Goal: Task Accomplishment & Management: Manage account settings

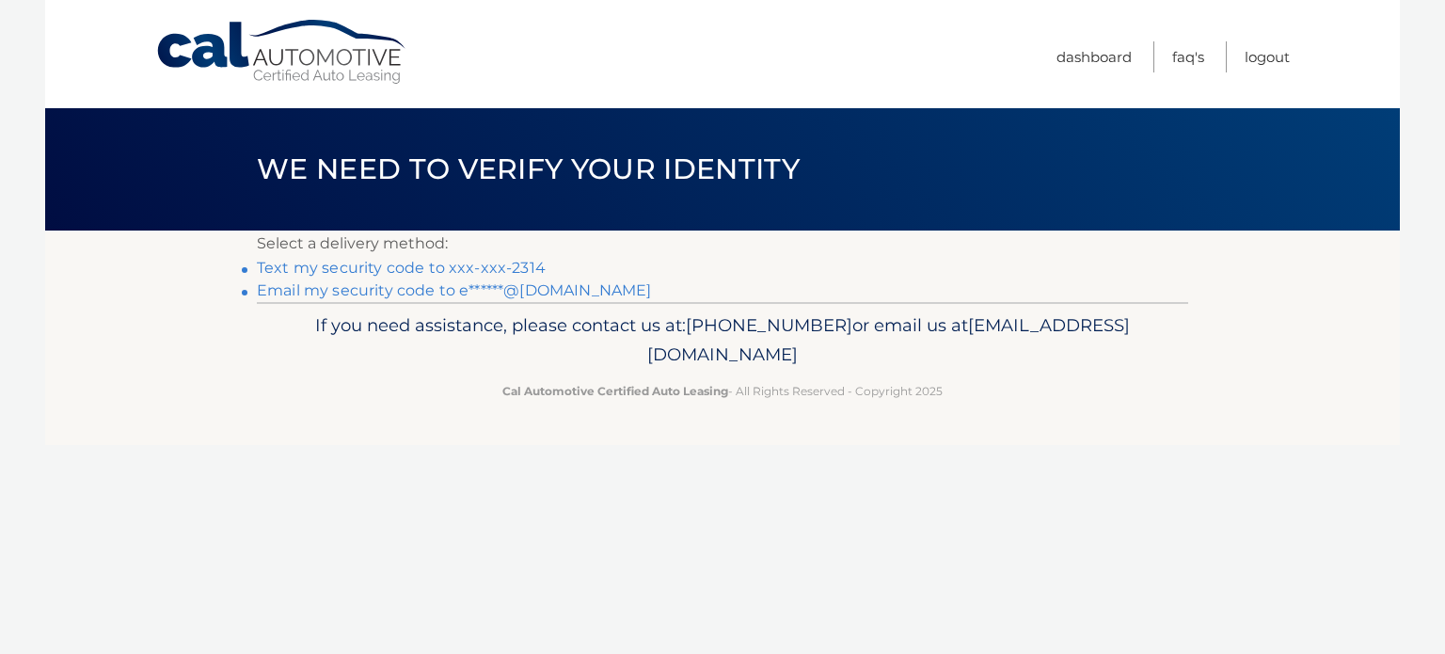
click at [509, 268] on link "Text my security code to xxx-xxx-2314" at bounding box center [401, 268] width 289 height 18
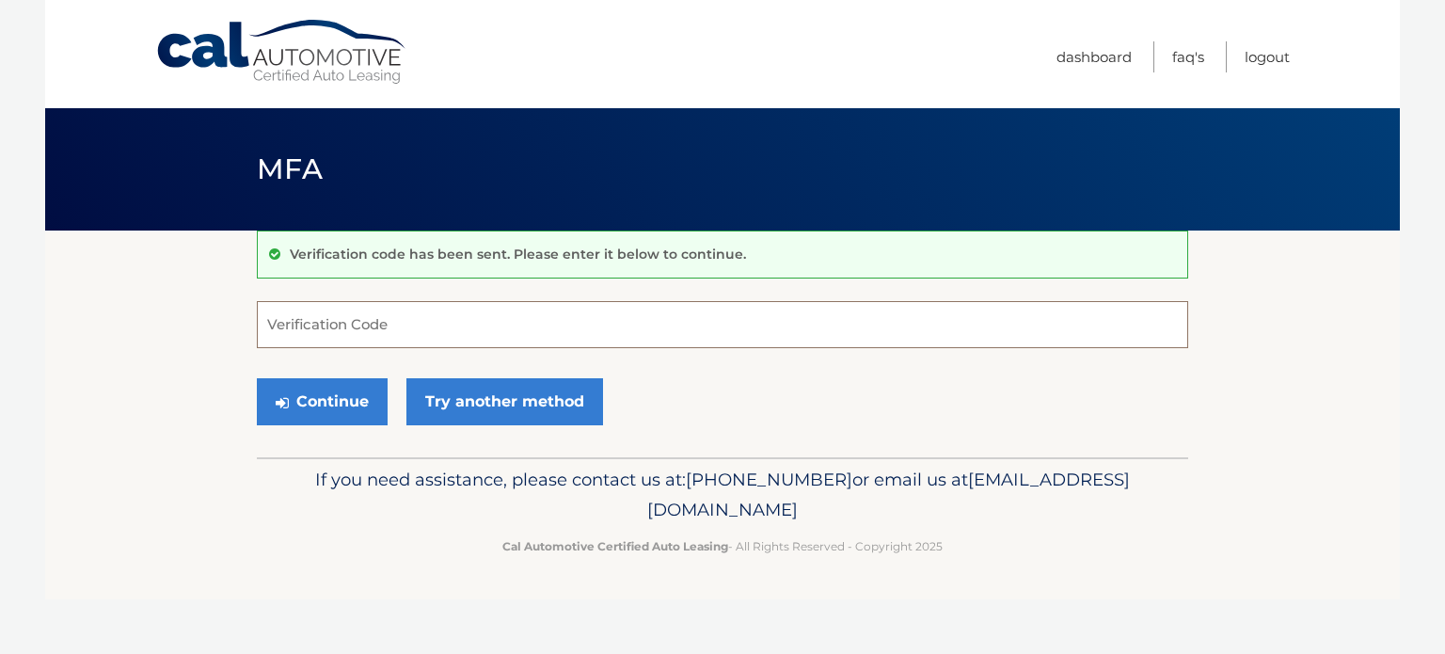
click at [486, 340] on input "Verification Code" at bounding box center [722, 324] width 931 height 47
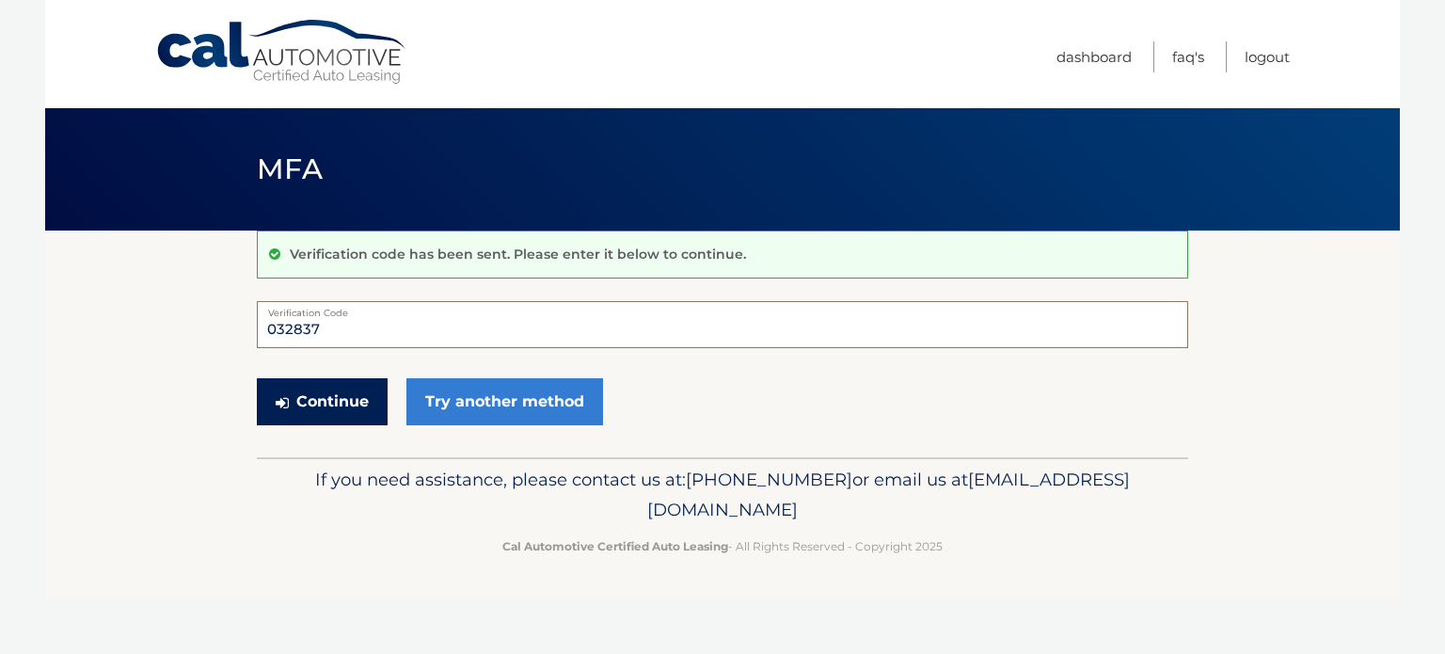
type input "032837"
click at [337, 403] on button "Continue" at bounding box center [322, 401] width 131 height 47
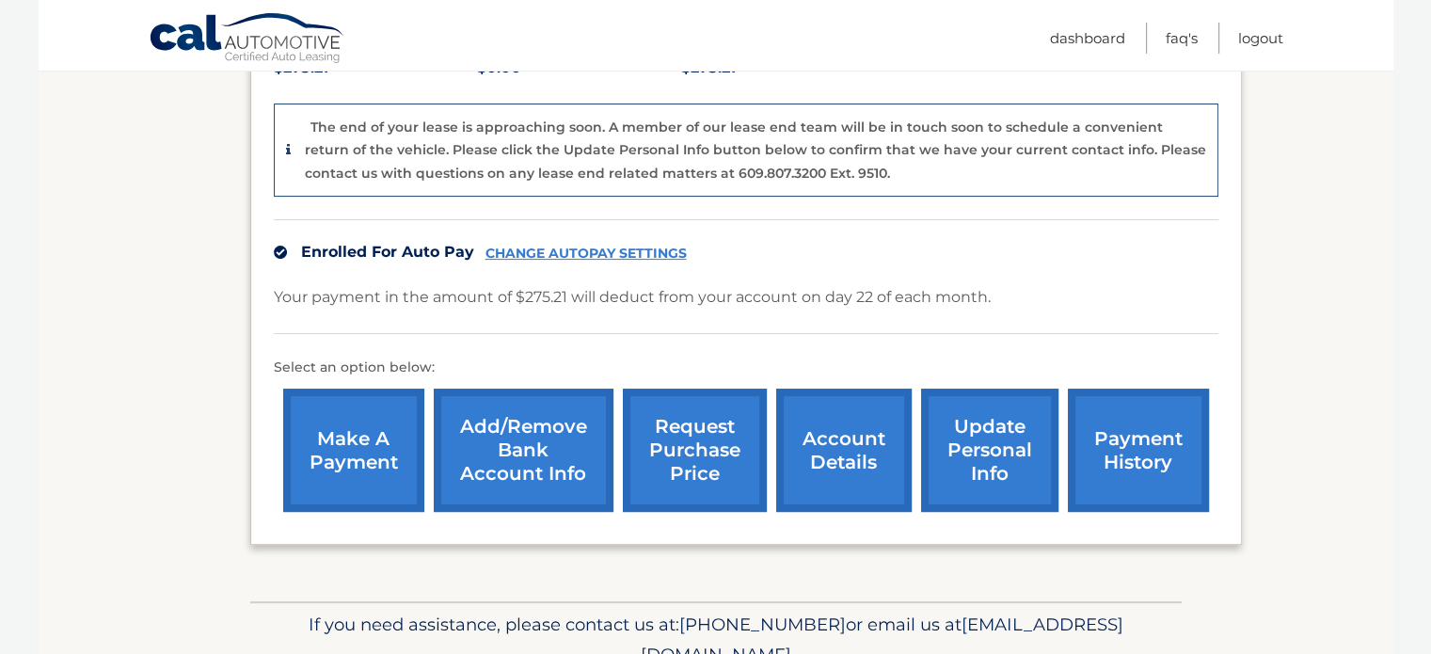
scroll to position [528, 0]
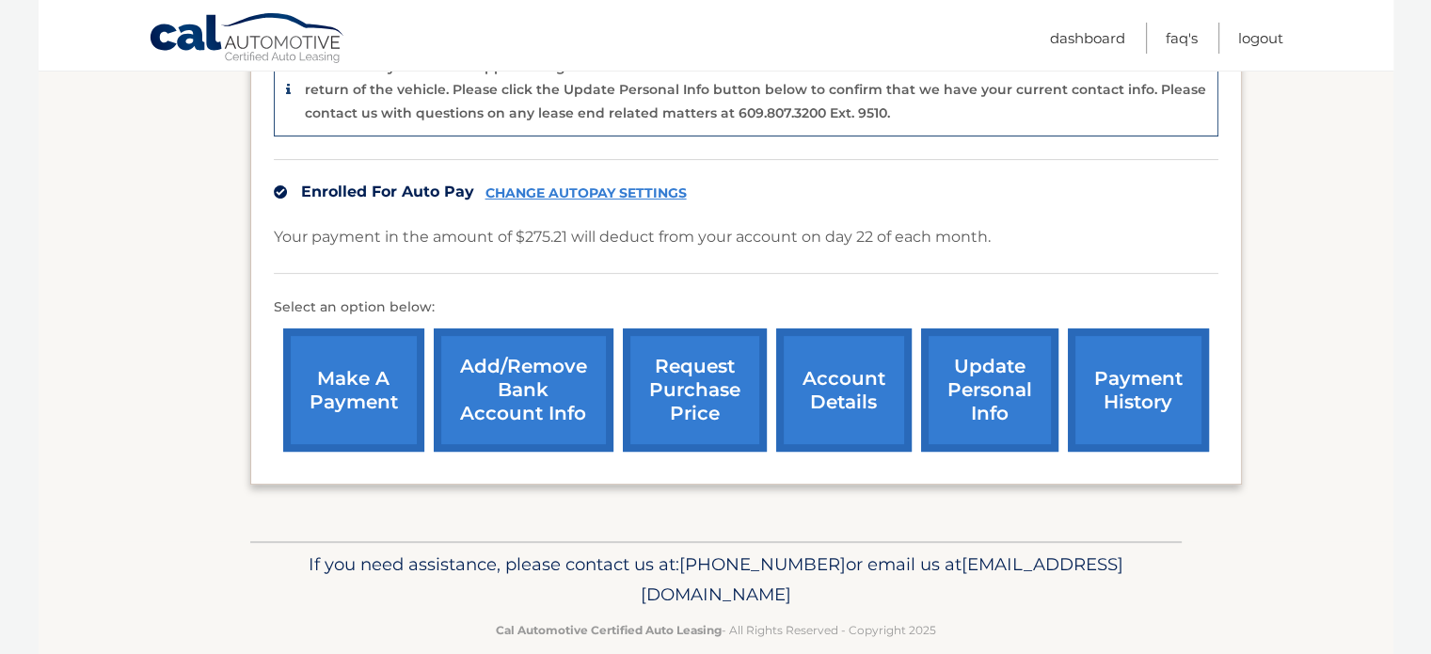
click at [844, 363] on link "account details" at bounding box center [843, 389] width 135 height 123
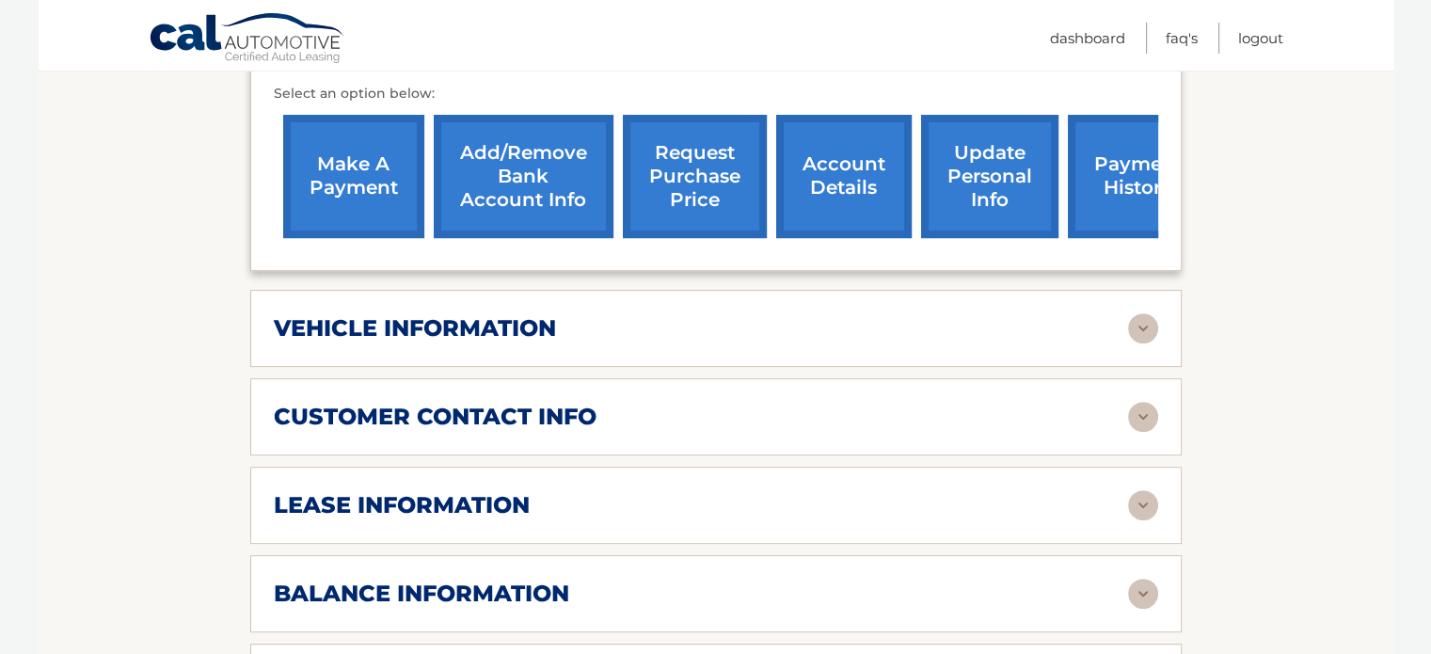
scroll to position [658, 0]
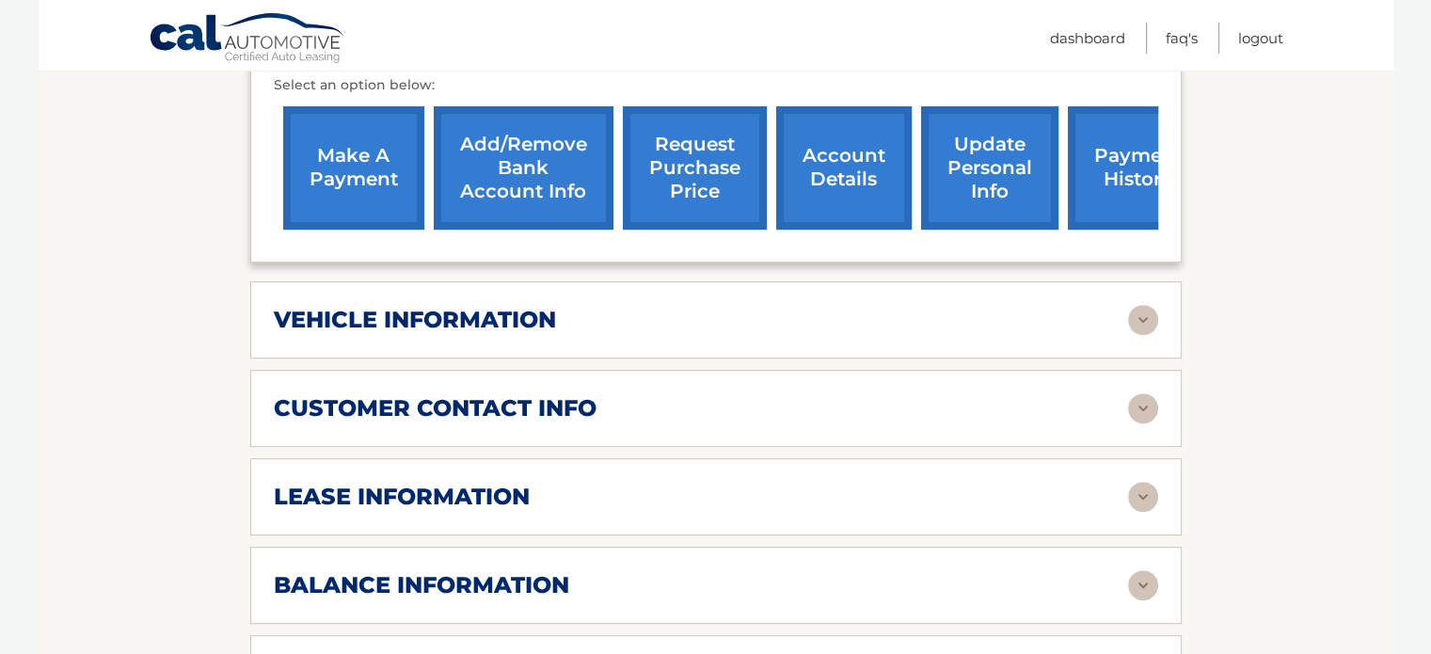
click at [1112, 141] on link "payment history" at bounding box center [1138, 167] width 141 height 123
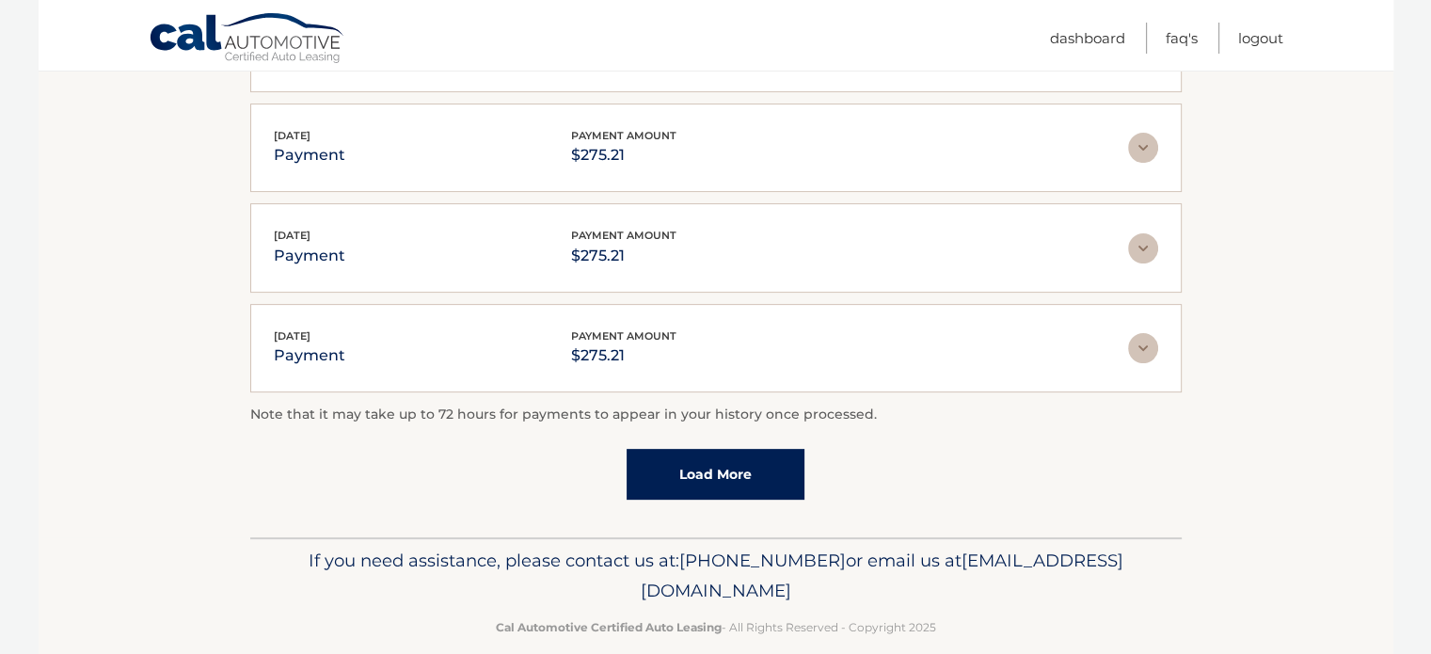
scroll to position [577, 0]
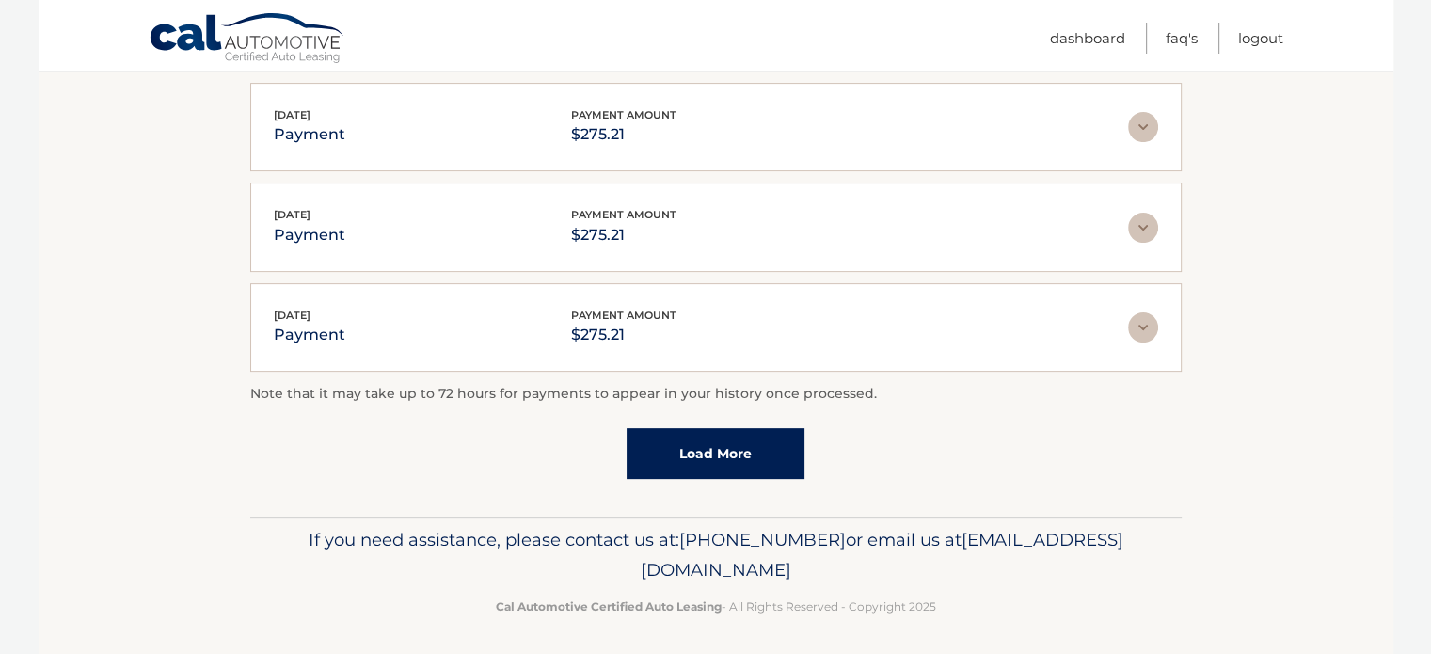
click at [717, 442] on link "Load More" at bounding box center [715, 453] width 178 height 51
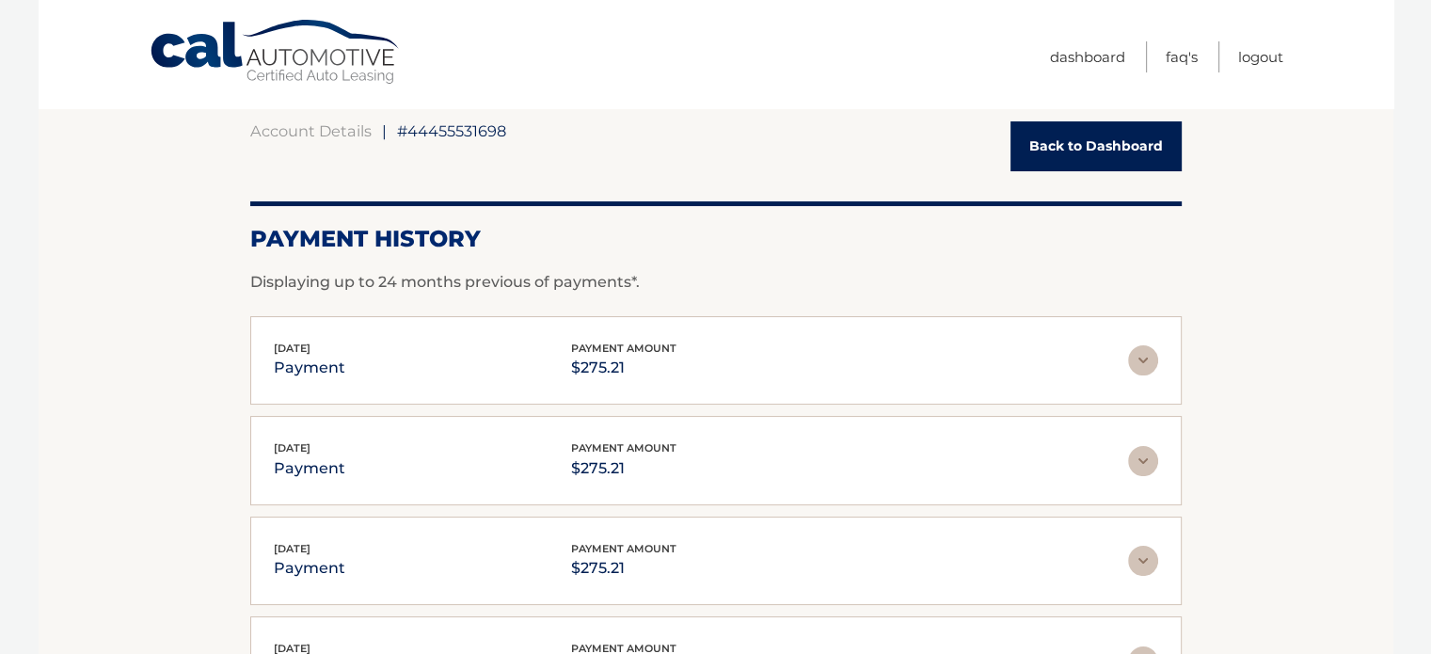
scroll to position [0, 0]
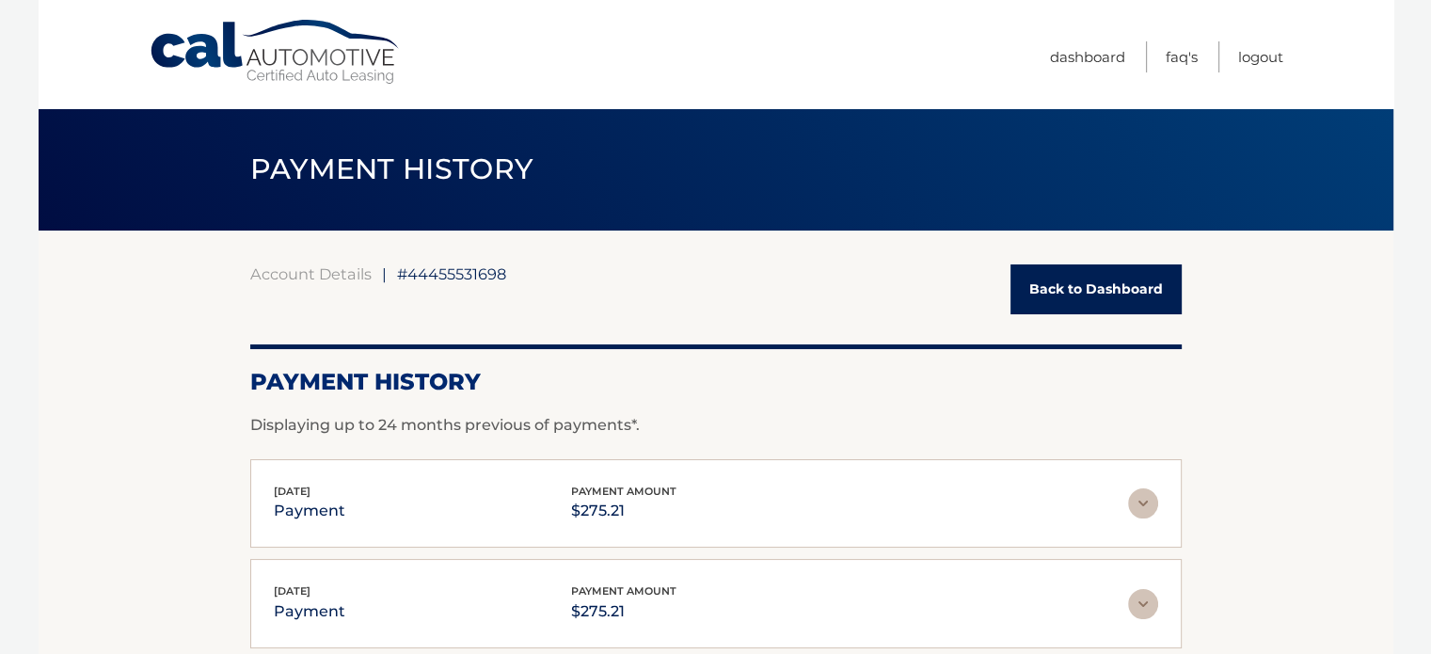
click at [1072, 297] on link "Back to Dashboard" at bounding box center [1095, 289] width 171 height 50
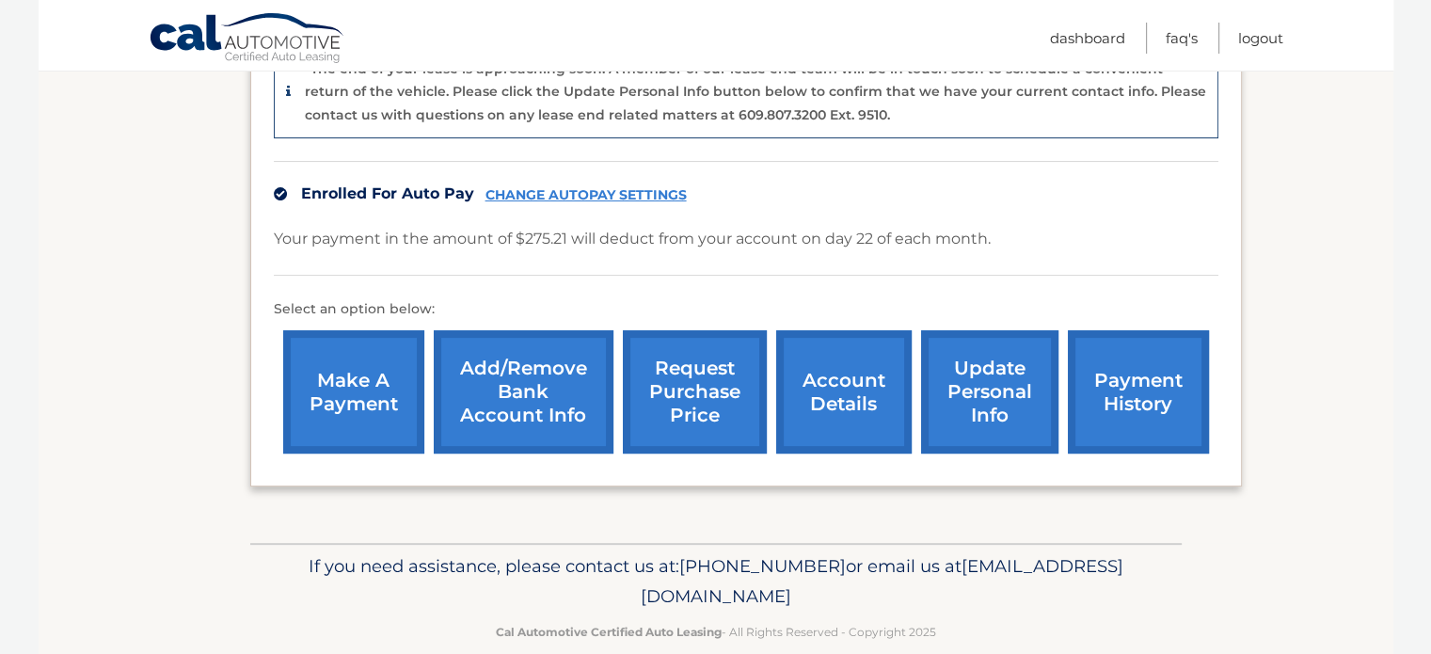
scroll to position [528, 0]
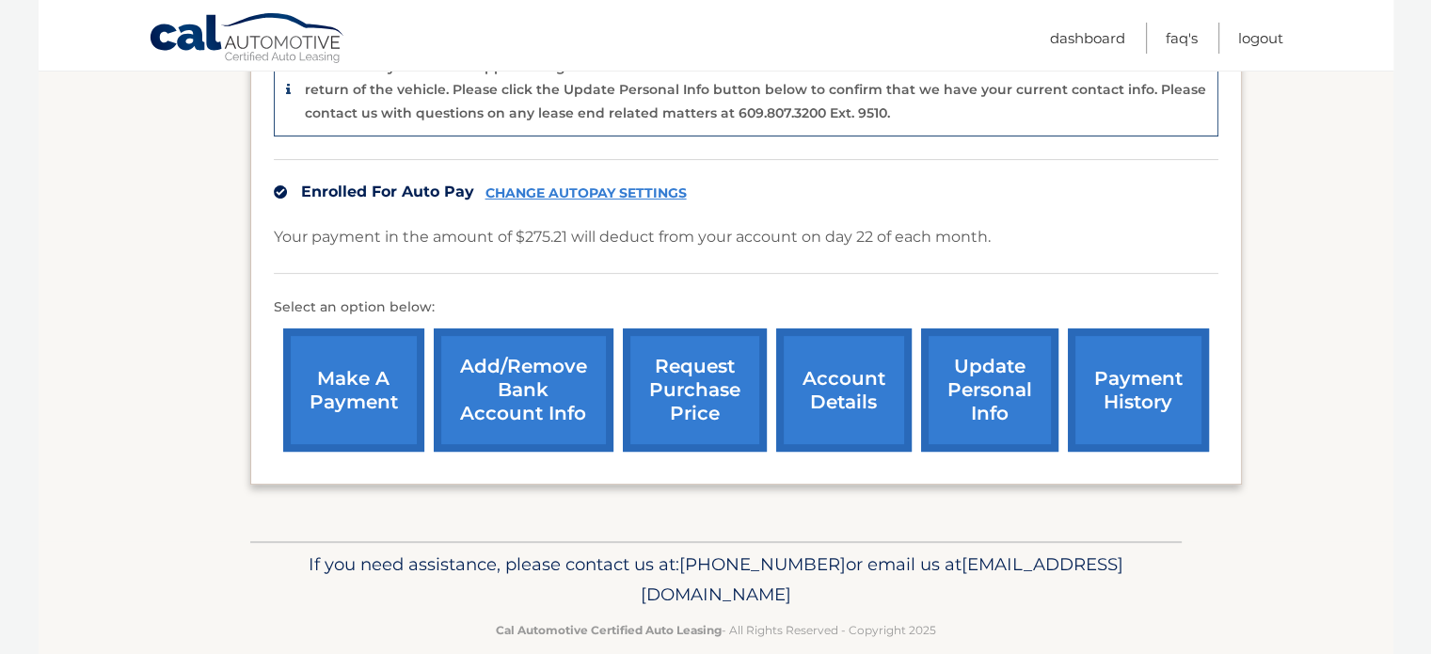
click at [860, 379] on link "account details" at bounding box center [843, 389] width 135 height 123
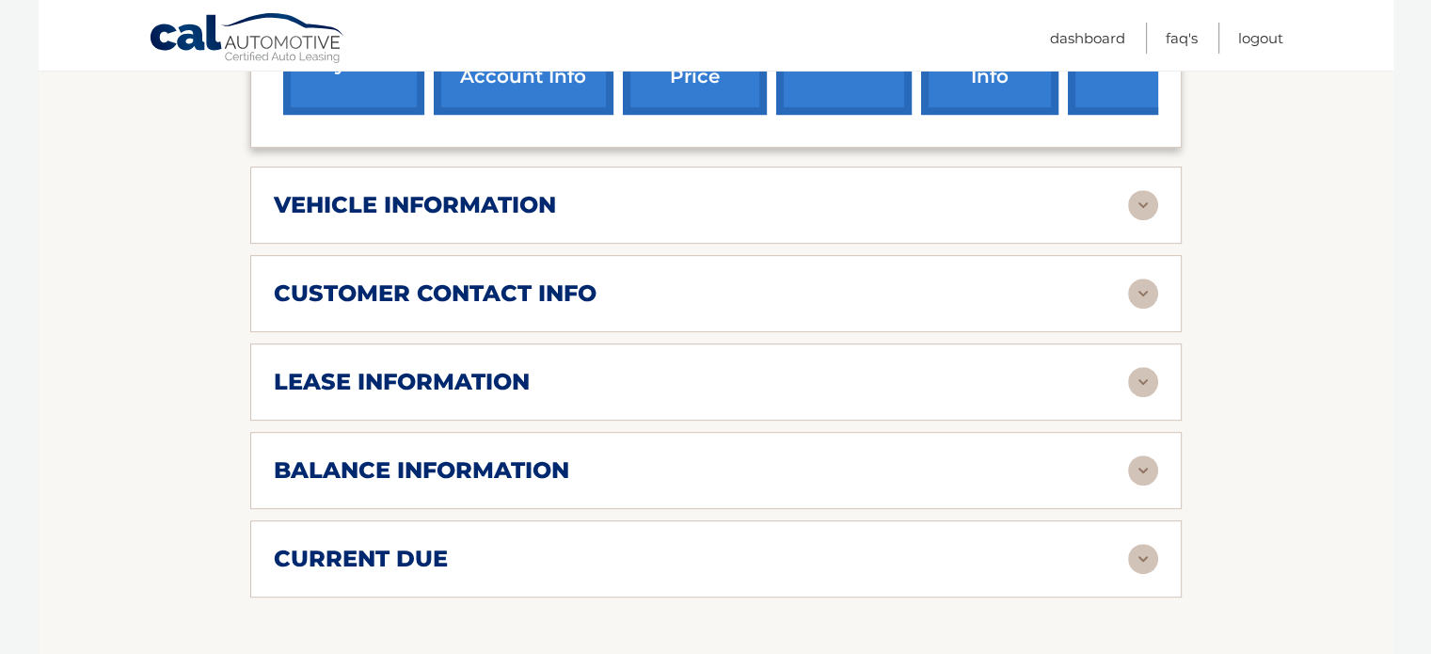
scroll to position [775, 0]
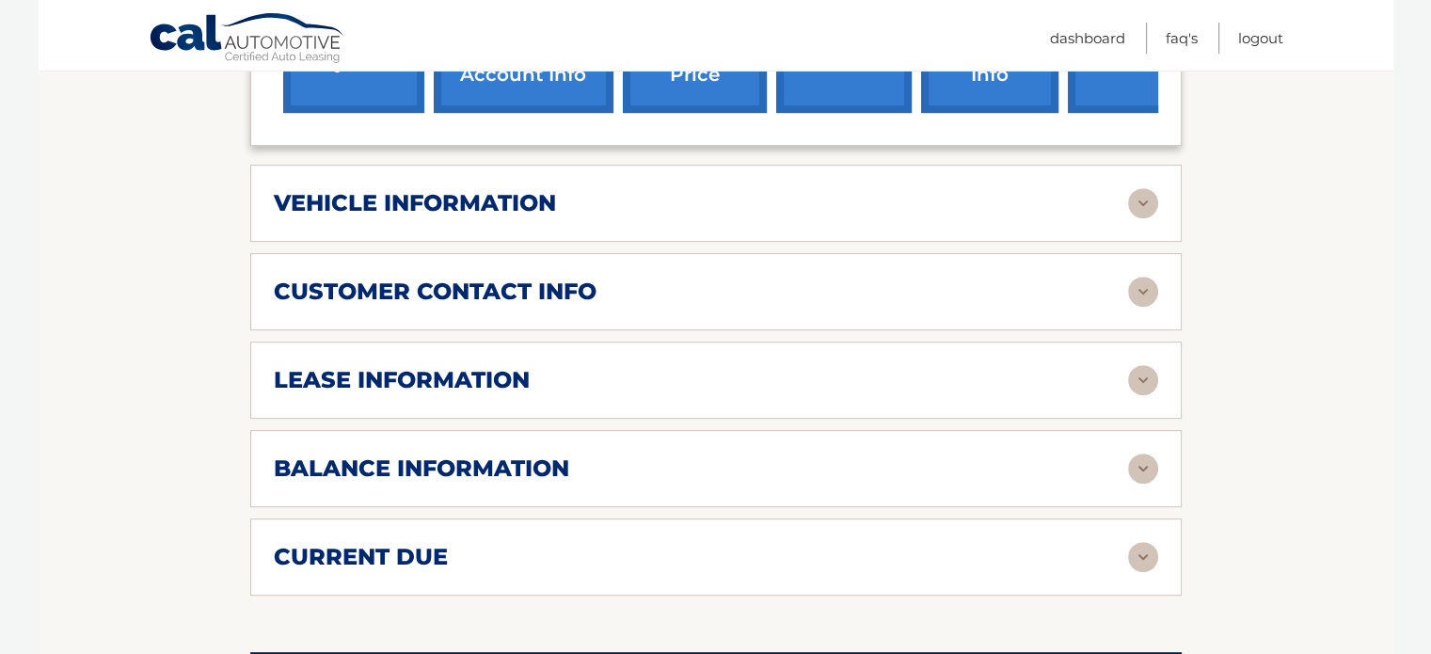
click at [1134, 188] on img at bounding box center [1143, 203] width 30 height 30
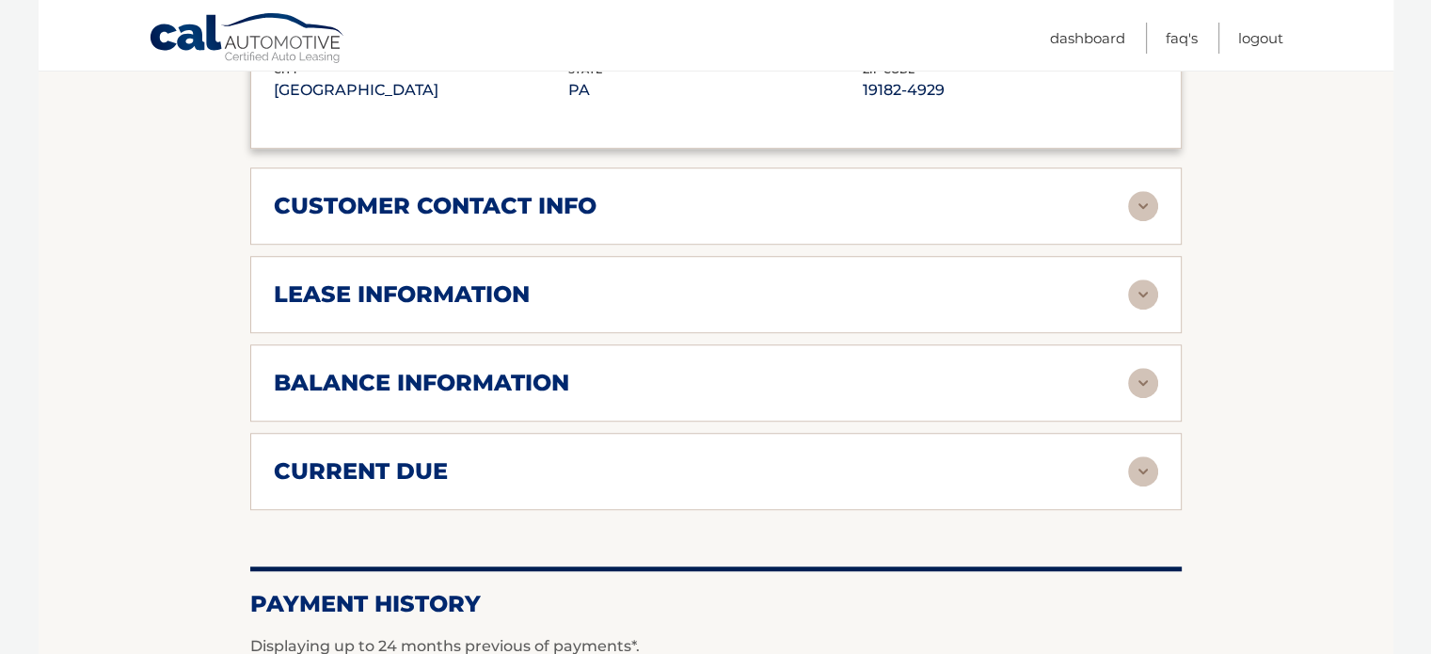
scroll to position [1317, 0]
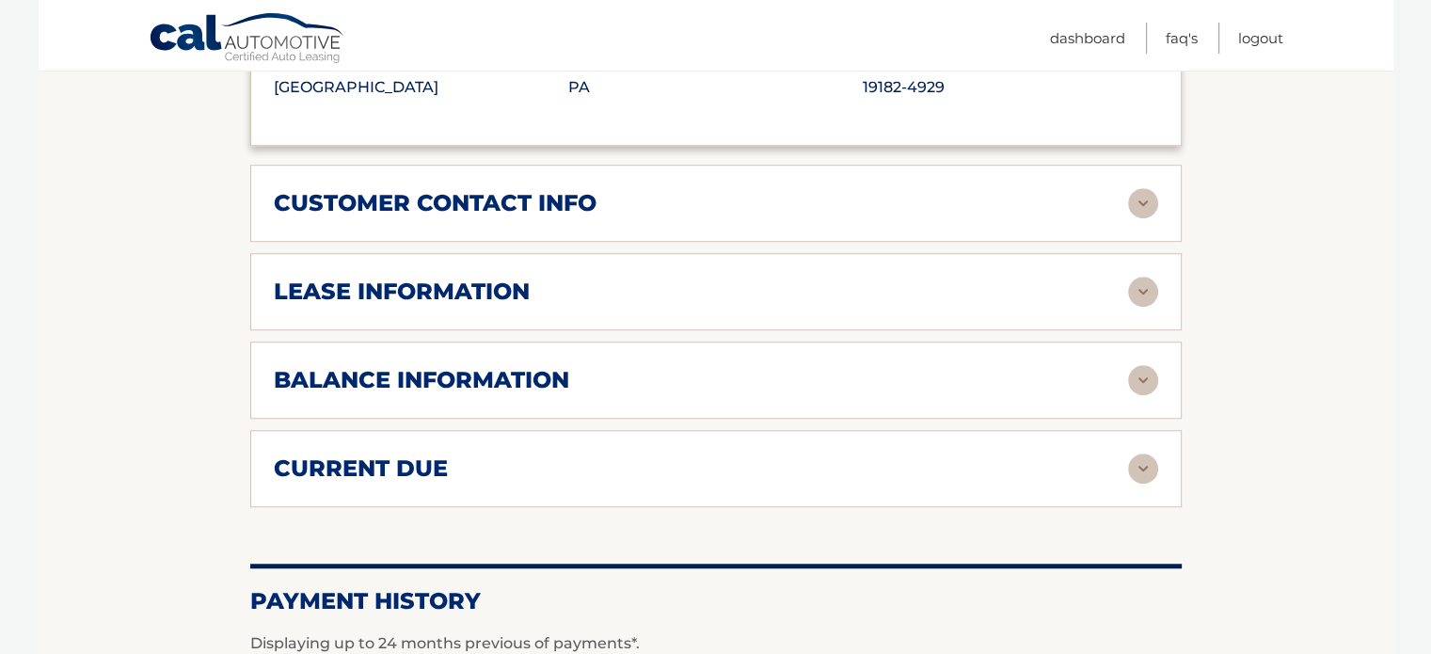
click at [1136, 277] on img at bounding box center [1143, 292] width 30 height 30
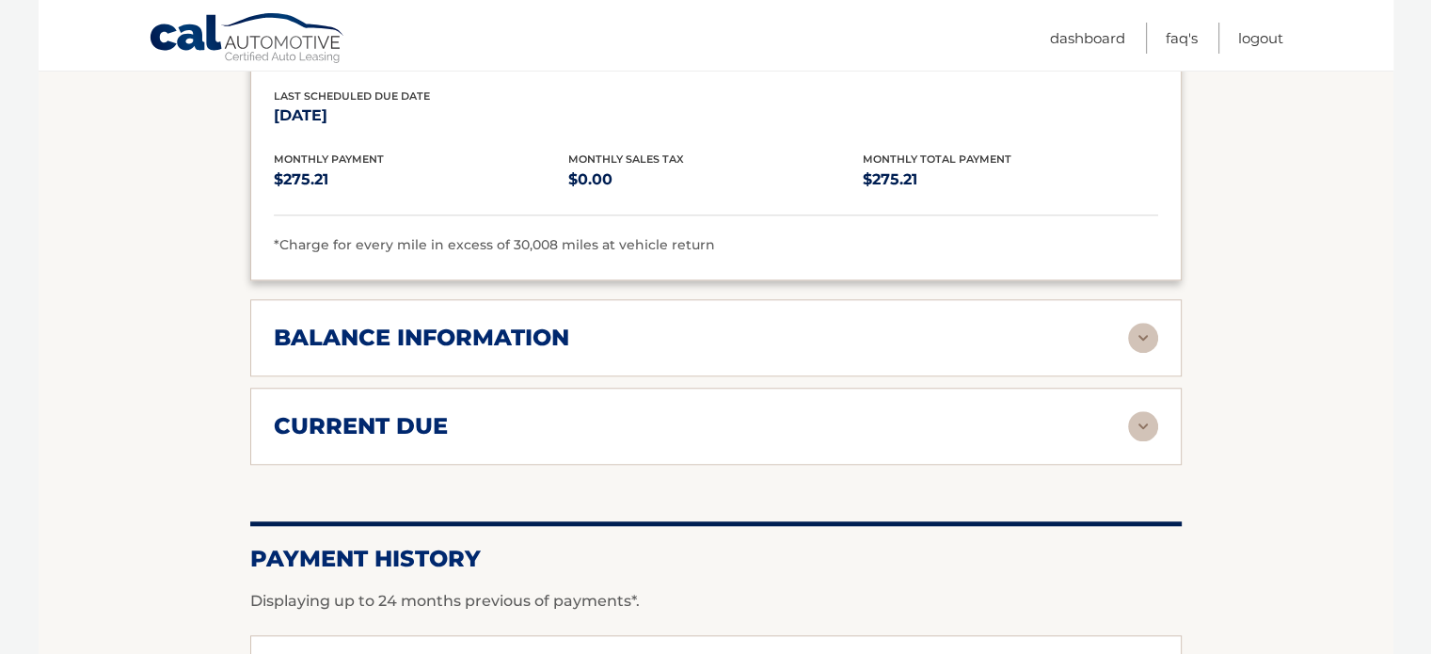
scroll to position [1716, 0]
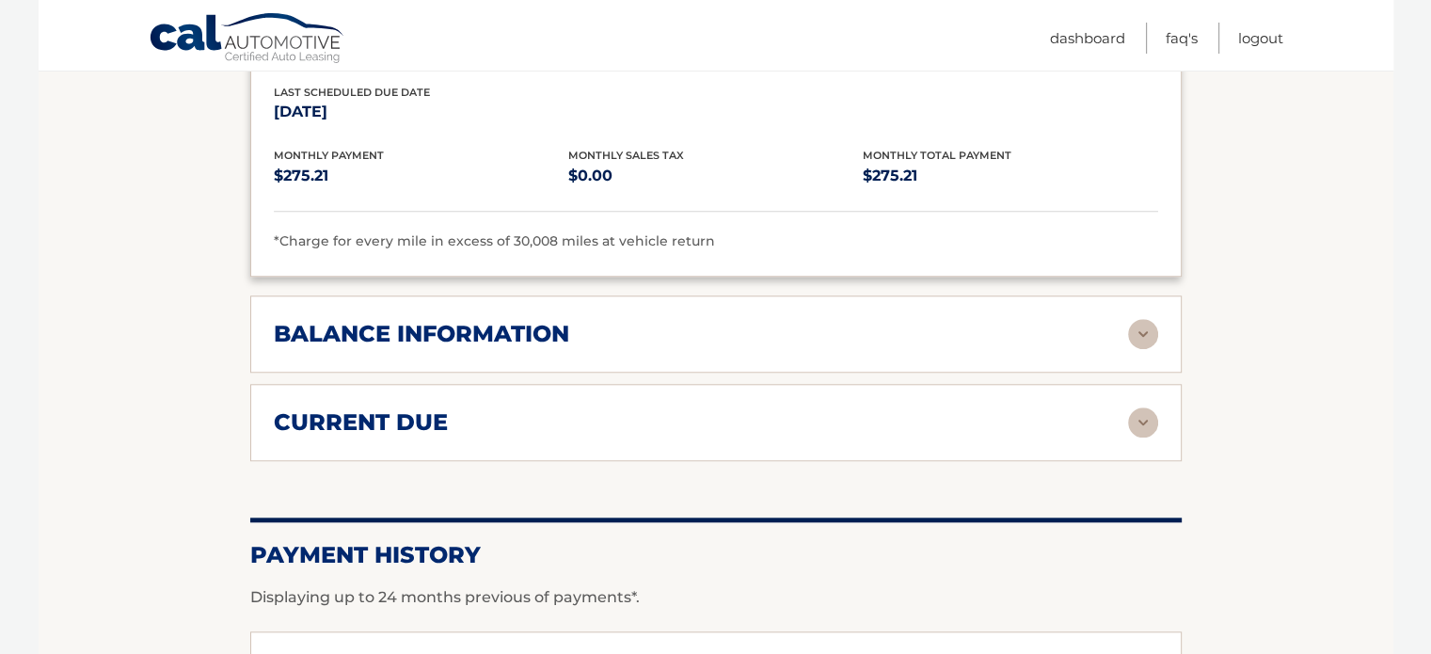
click at [1136, 319] on img at bounding box center [1143, 334] width 30 height 30
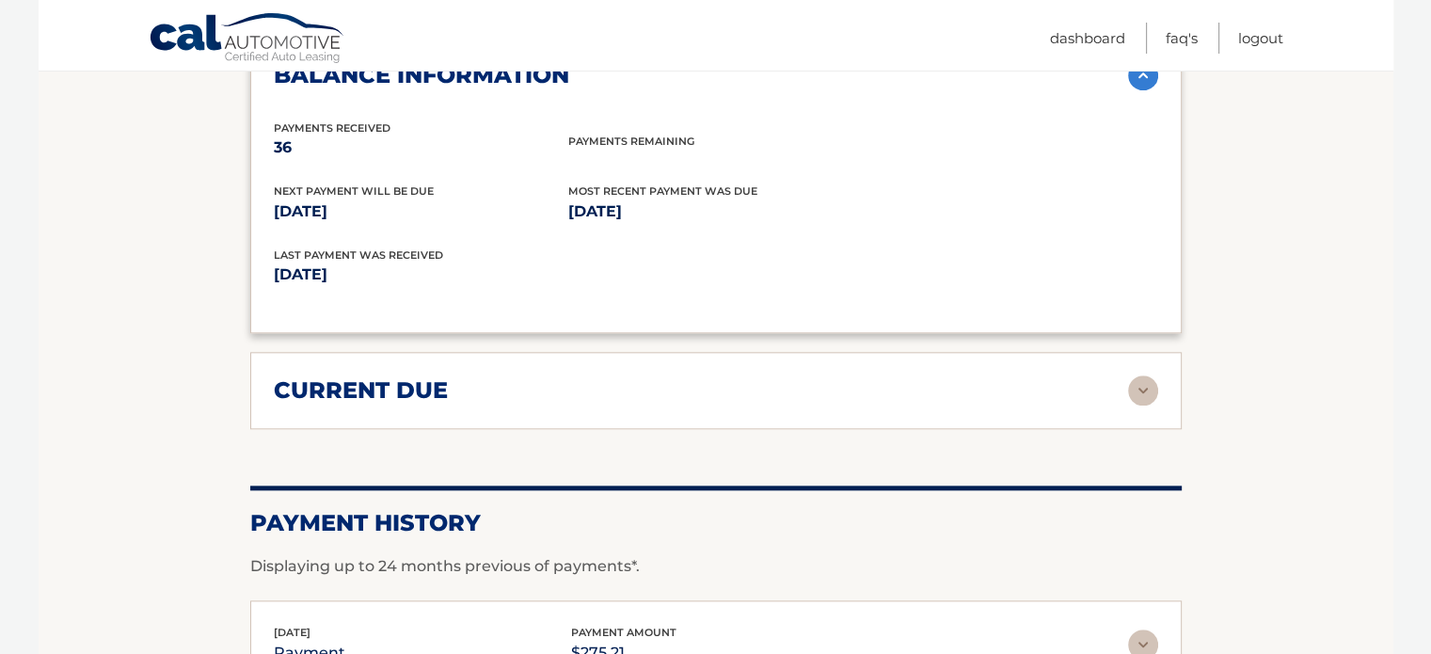
scroll to position [1998, 0]
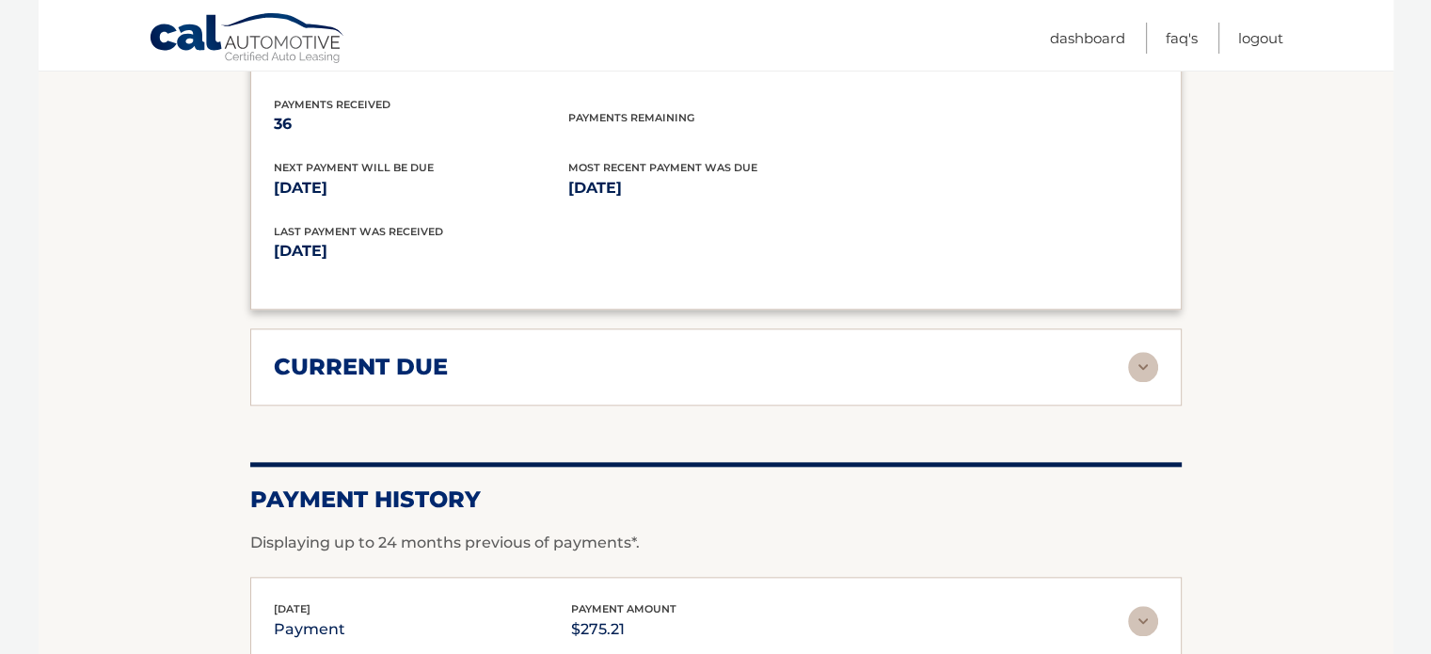
click at [1092, 353] on div "current due" at bounding box center [701, 367] width 854 height 28
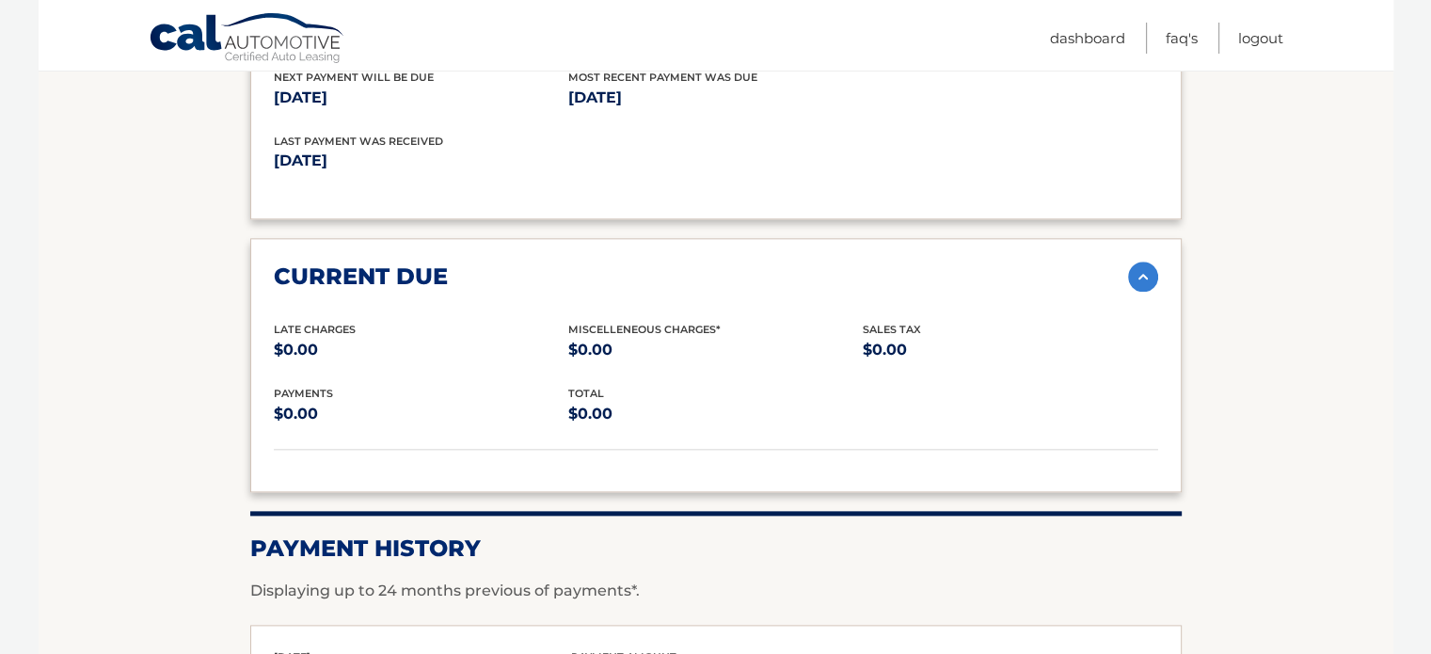
scroll to position [2092, 0]
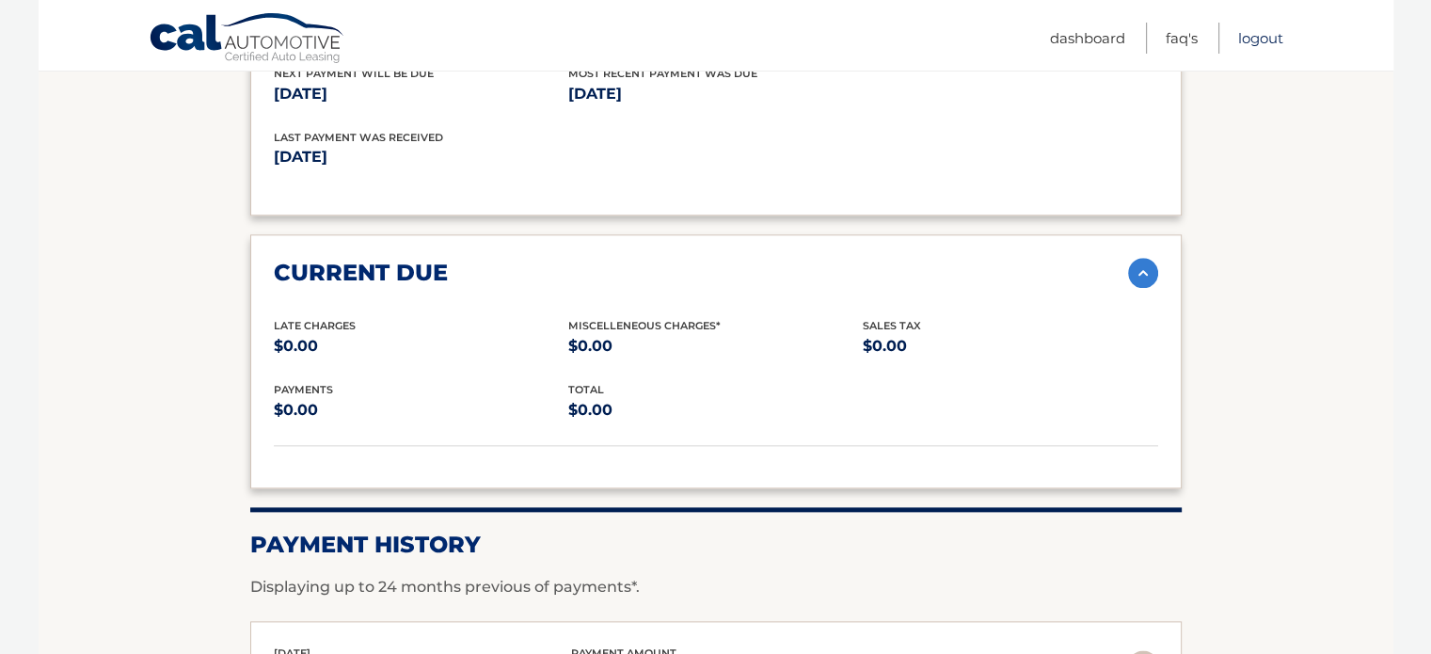
click at [1243, 40] on link "Logout" at bounding box center [1260, 38] width 45 height 31
